Goal: Task Accomplishment & Management: Use online tool/utility

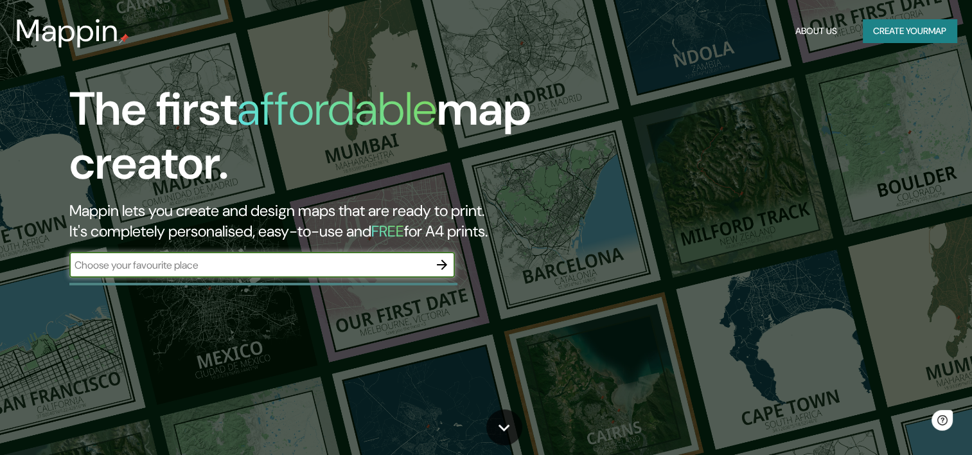
click at [231, 267] on input "text" at bounding box center [249, 265] width 360 height 15
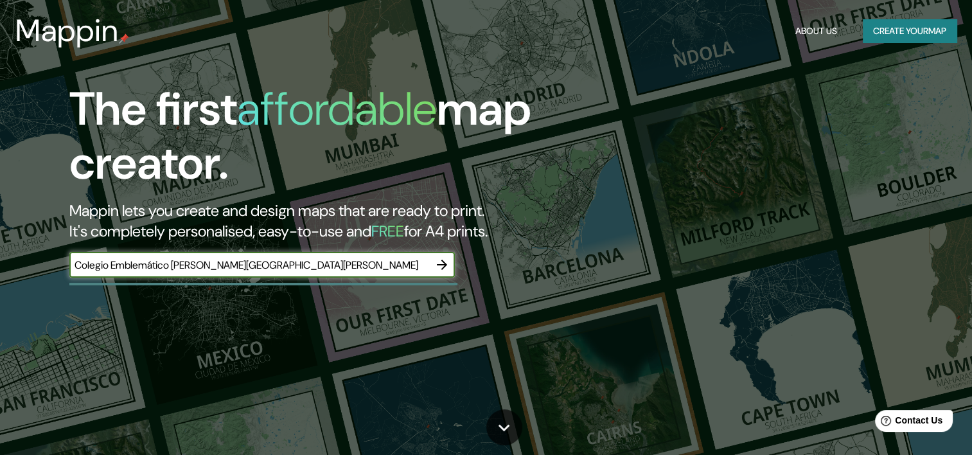
type input "Colegio Emblemático [PERSON_NAME][GEOGRAPHIC_DATA][PERSON_NAME]"
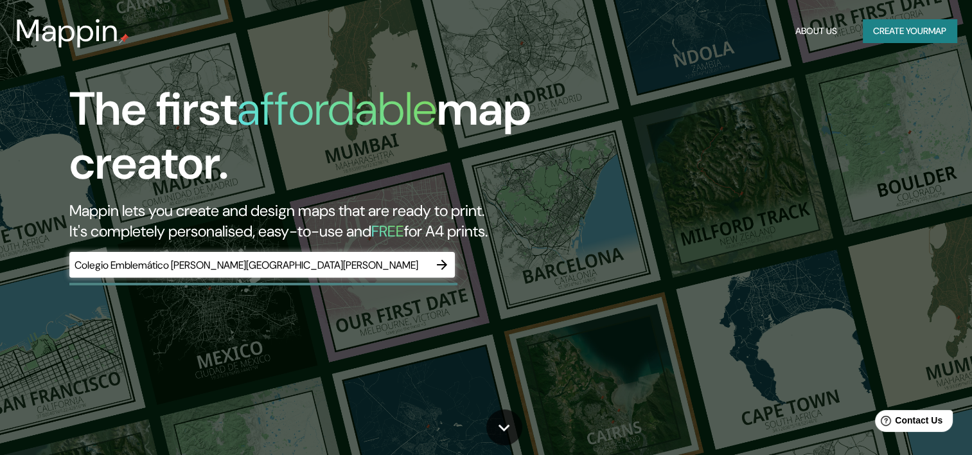
click at [459, 264] on div "The first affordable map creator. Mappin lets you create and design maps that a…" at bounding box center [312, 186] width 583 height 208
click at [449, 260] on icon "button" at bounding box center [441, 264] width 15 height 15
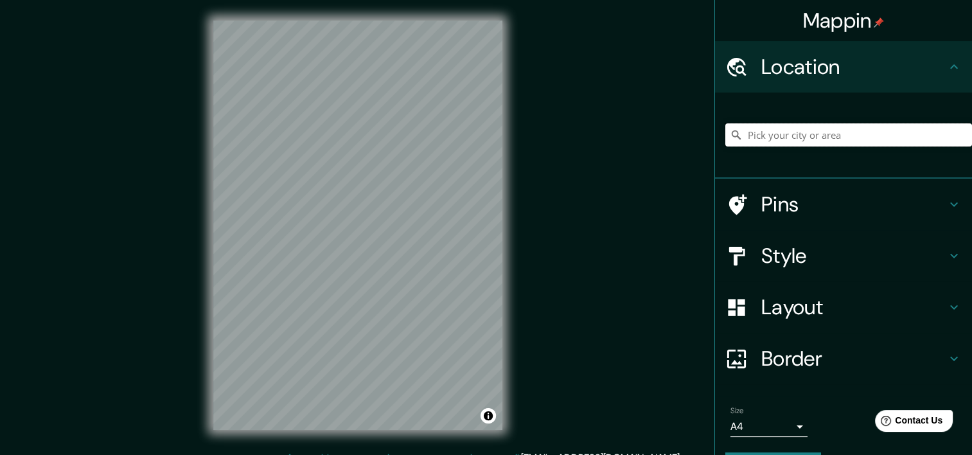
click at [810, 140] on input "Pick your city or area" at bounding box center [848, 134] width 247 height 23
paste input "Colegio Emblemático [PERSON_NAME][GEOGRAPHIC_DATA][PERSON_NAME]"
type input "Pisco, [GEOGRAPHIC_DATA], [GEOGRAPHIC_DATA]"
